Goal: Find specific page/section: Find specific page/section

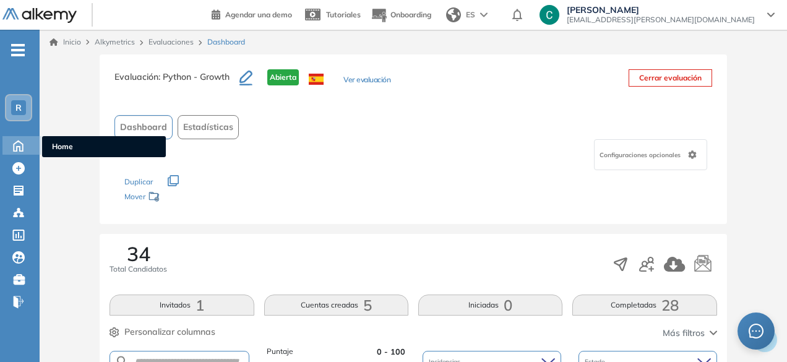
click at [27, 146] on icon at bounding box center [18, 144] width 22 height 15
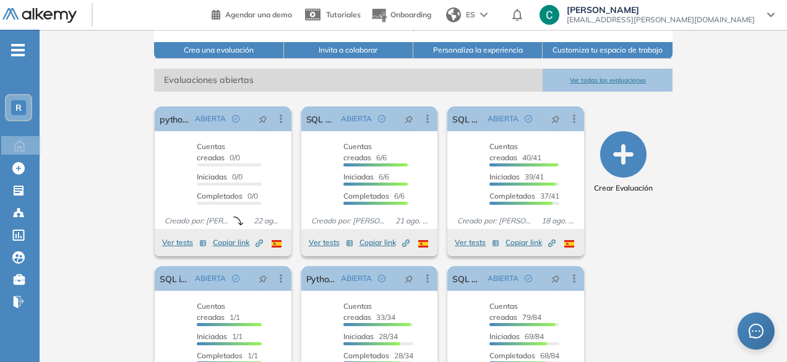
scroll to position [152, 0]
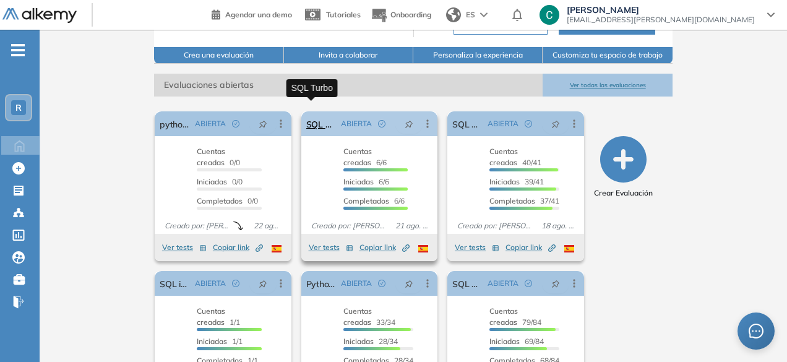
click at [319, 116] on link "SQL Turbo" at bounding box center [321, 123] width 30 height 25
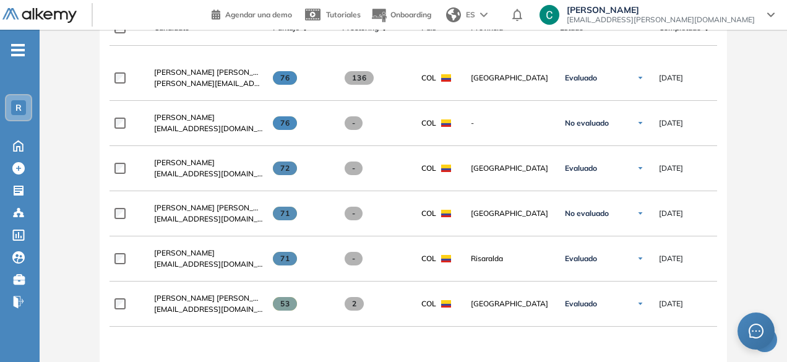
scroll to position [411, 0]
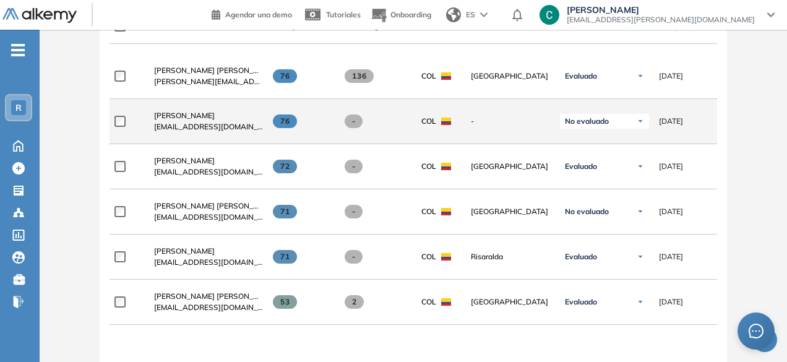
click at [617, 127] on div "No evaluado" at bounding box center [604, 121] width 89 height 15
click at [599, 172] on li "Evaluado" at bounding box center [589, 167] width 29 height 12
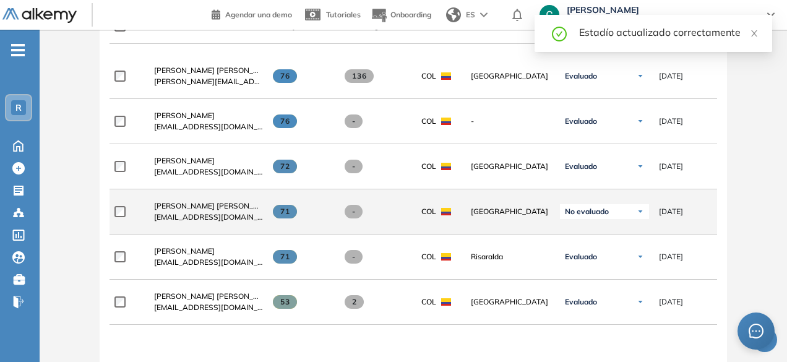
click at [594, 217] on span "No evaluado" at bounding box center [587, 212] width 44 height 10
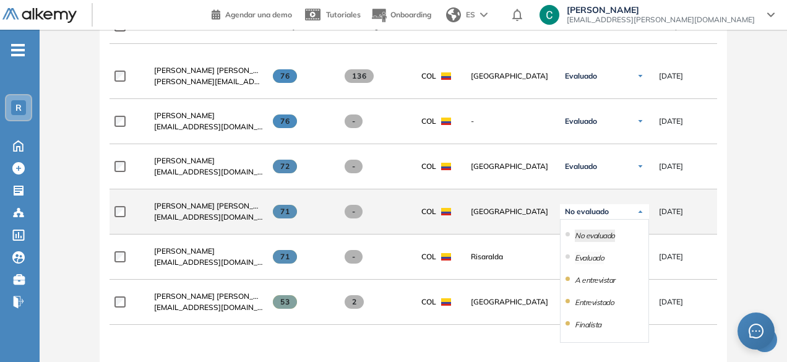
click at [588, 259] on li "Evaluado" at bounding box center [589, 258] width 29 height 12
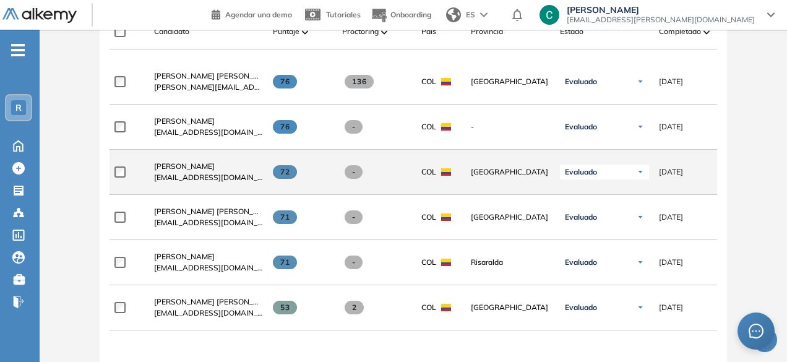
scroll to position [405, 0]
